Goal: Find contact information: Find contact information

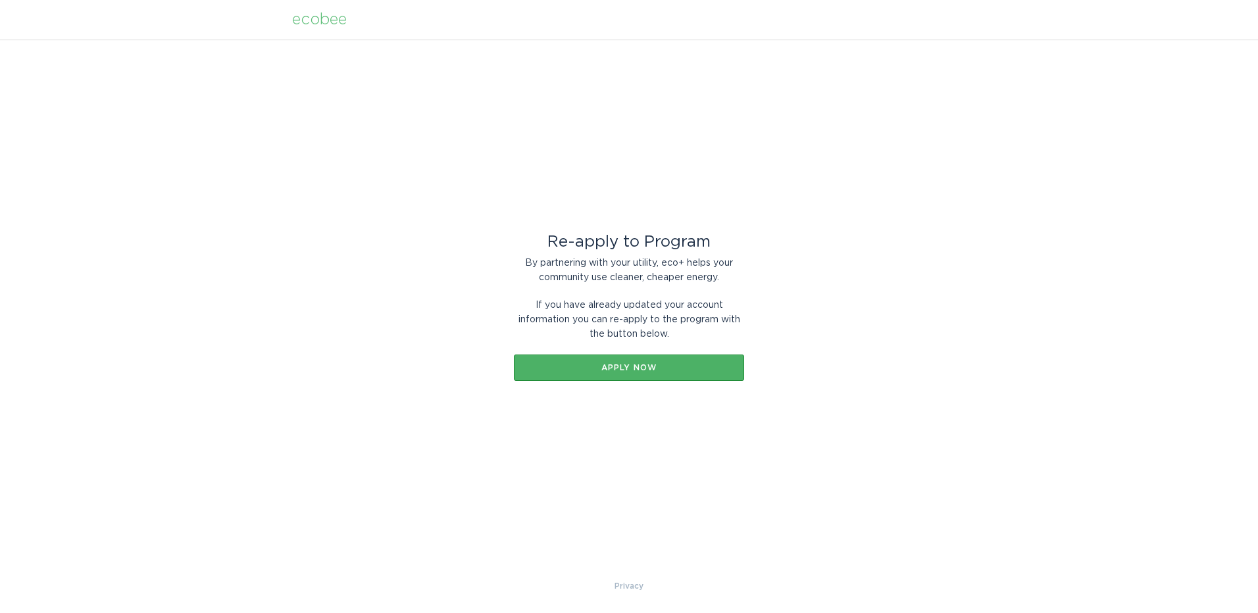
click at [695, 371] on div "Apply now" at bounding box center [628, 368] width 217 height 8
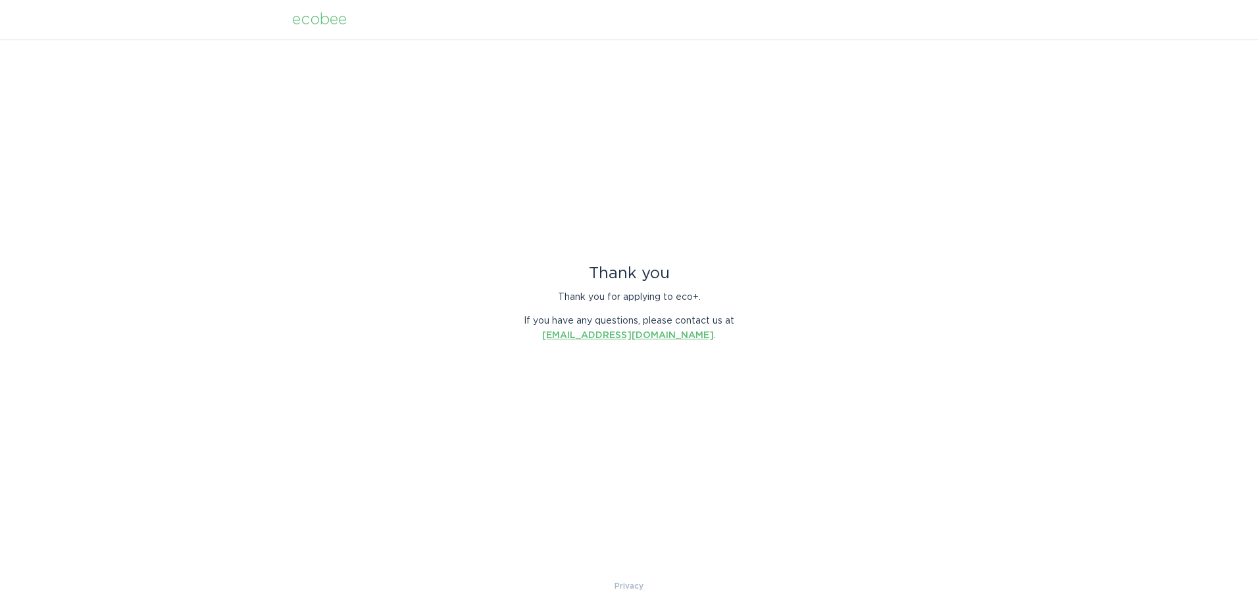
click at [668, 334] on link "energyservices@ecobee.com" at bounding box center [628, 335] width 172 height 9
